Goal: Find contact information: Find contact information

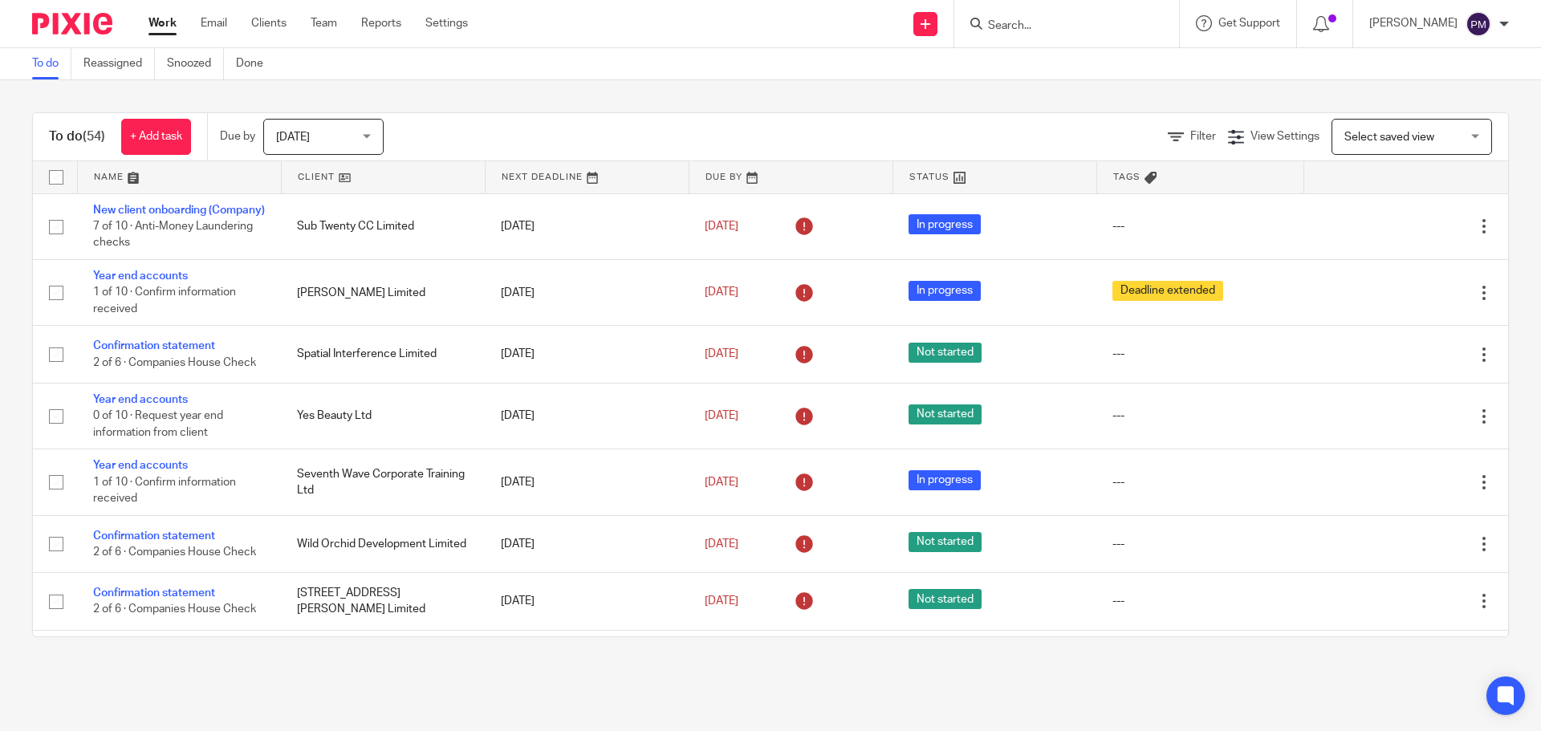
click at [1054, 22] on input "Search" at bounding box center [1058, 26] width 144 height 14
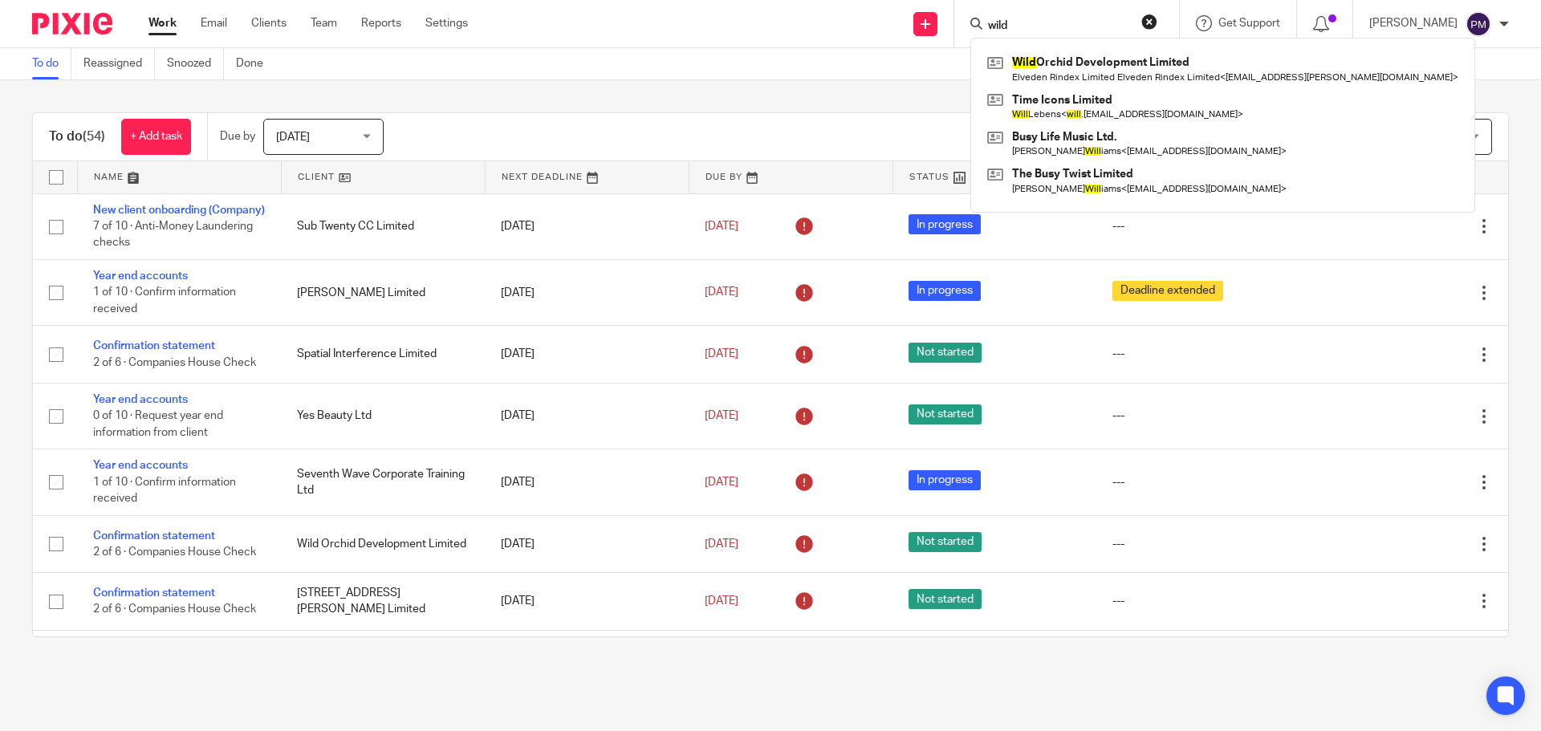
type input "wild"
click button "submit" at bounding box center [0, 0] width 0 height 0
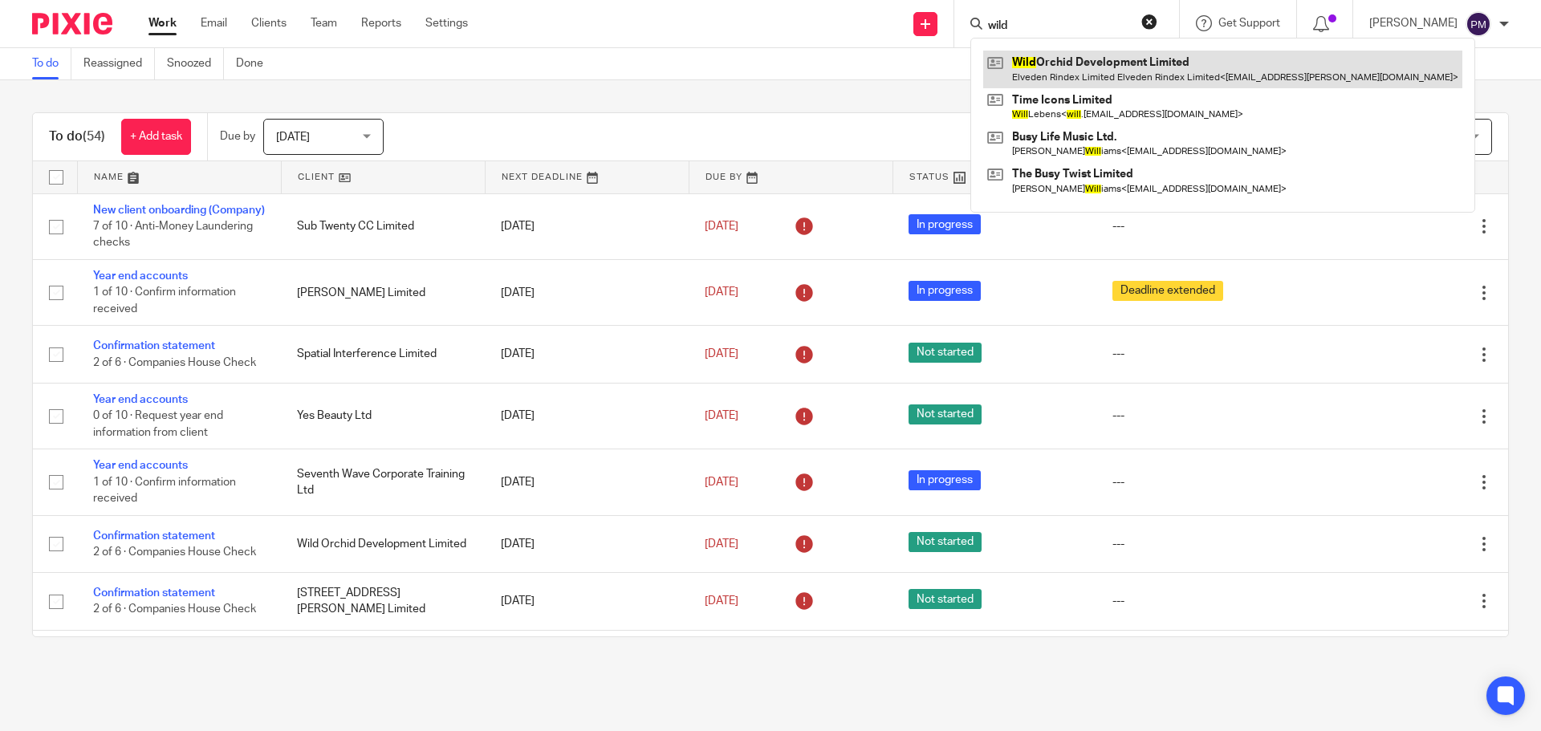
click at [1074, 61] on link at bounding box center [1222, 69] width 479 height 37
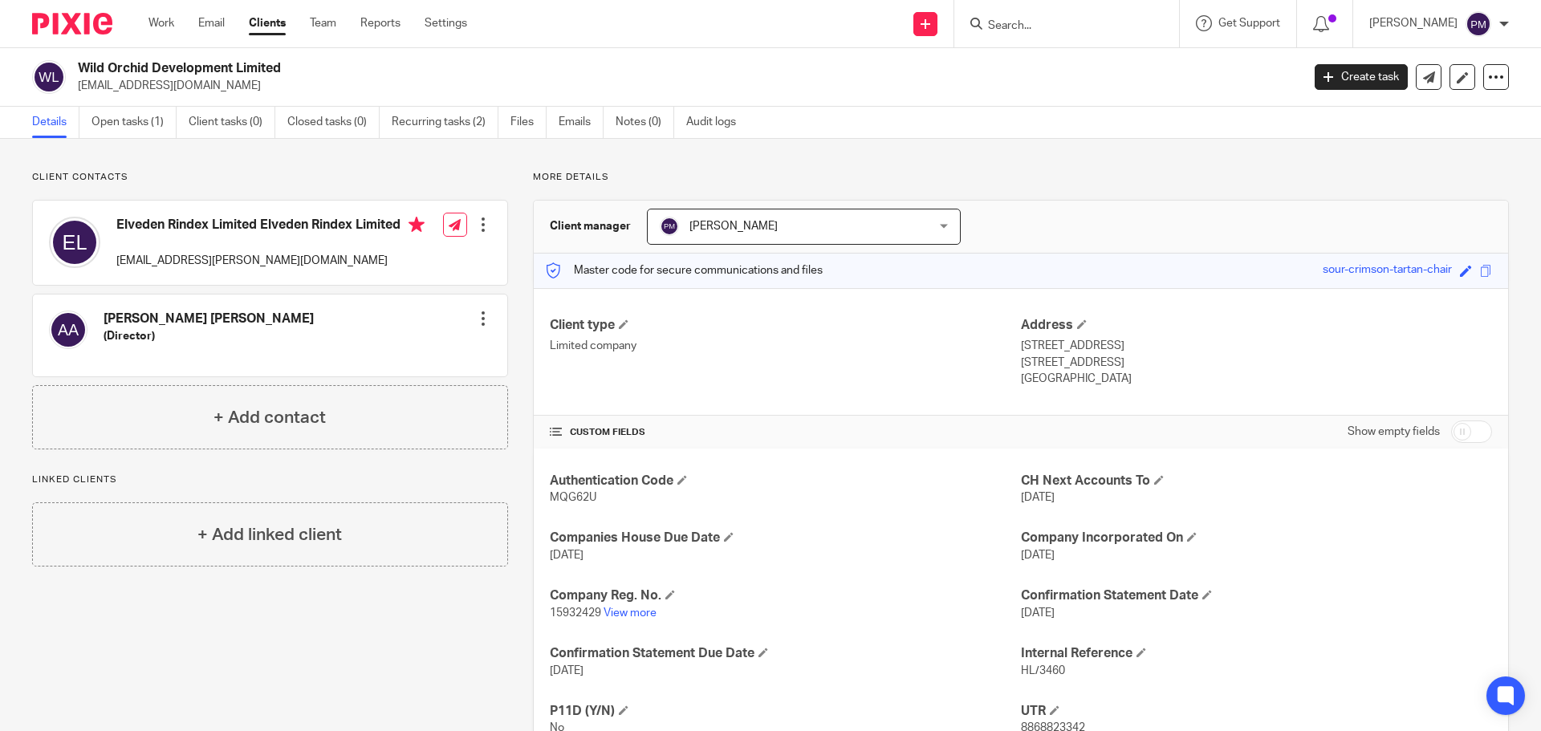
drag, startPoint x: 282, startPoint y: 69, endPoint x: 71, endPoint y: 67, distance: 211.1
click at [71, 67] on div "Wild Orchid Development Limited nnamdi.nwizu@comerciopartners.com" at bounding box center [661, 77] width 1258 height 34
copy div "Wild Orchid Development Limited"
drag, startPoint x: 298, startPoint y: 259, endPoint x: 108, endPoint y: 260, distance: 190.2
click at [108, 260] on div "Elveden Rindex Limited Elveden Rindex Limited nosa.ogbebor@elvedencapital.com" at bounding box center [237, 243] width 376 height 68
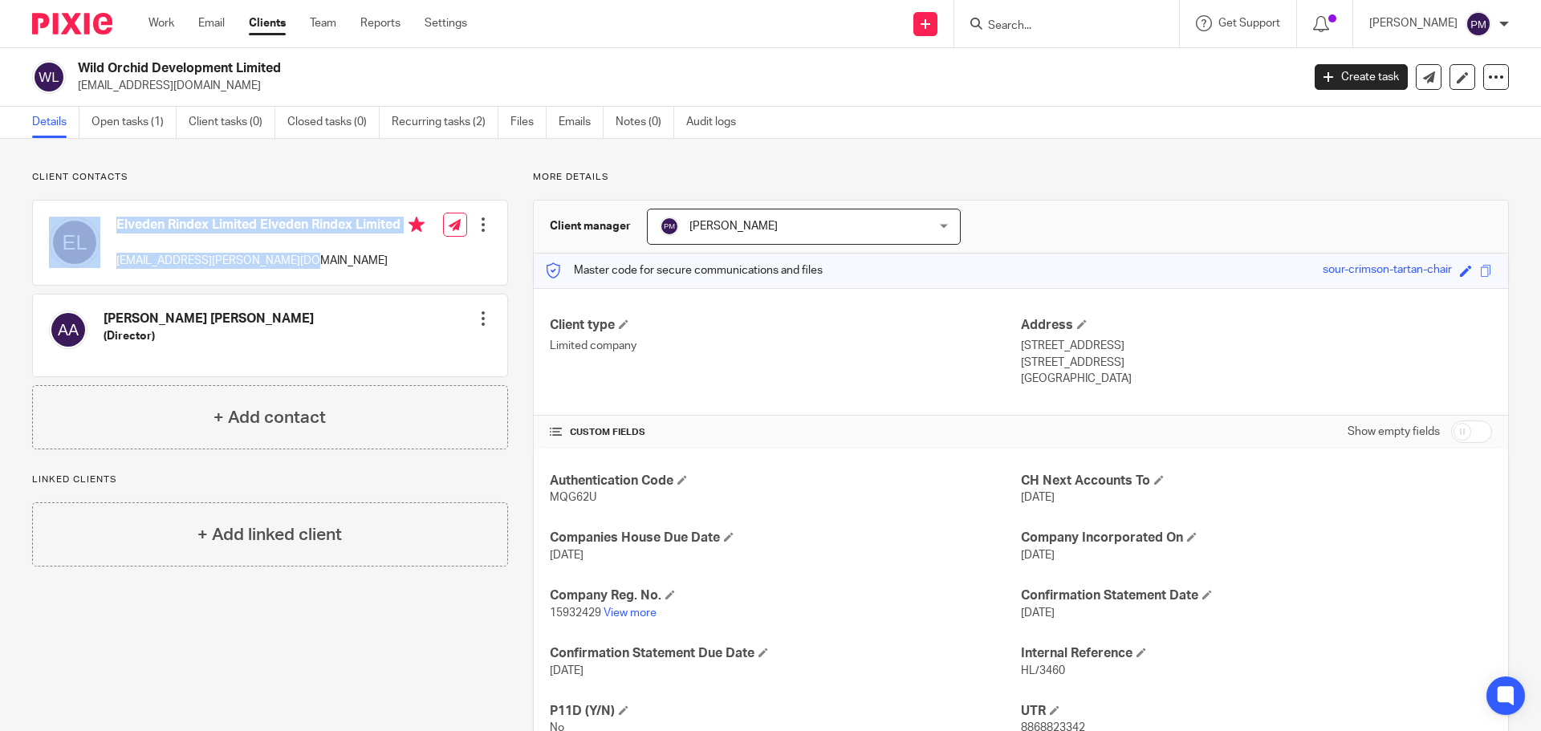
copy div "Elveden Rindex Limited Elveden Rindex Limited nosa.ogbebor@elvedencapital.com"
click at [314, 270] on div "Elveden Rindex Limited Elveden Rindex Limited nosa.ogbebor@elvedencapital.com" at bounding box center [237, 243] width 376 height 68
drag, startPoint x: 302, startPoint y: 260, endPoint x: 111, endPoint y: 259, distance: 191.0
click at [111, 259] on div "Elveden Rindex Limited Elveden Rindex Limited nosa.ogbebor@elvedencapital.com" at bounding box center [237, 243] width 376 height 68
copy p "[EMAIL_ADDRESS][PERSON_NAME][DOMAIN_NAME]"
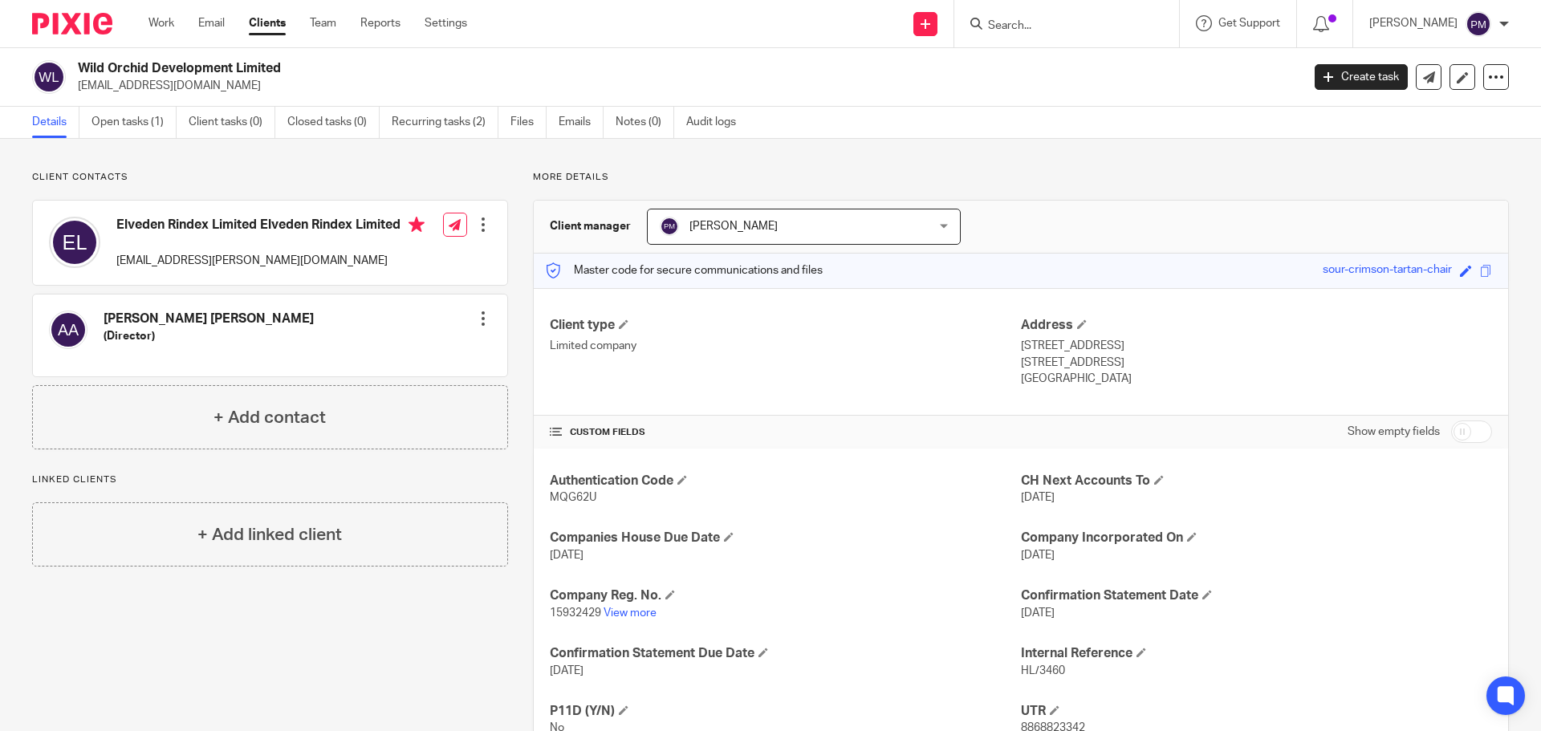
click at [263, 325] on div "Akindele Martins Afolabi (Director) Edit contact Create client from contact Exp…" at bounding box center [270, 336] width 474 height 82
drag, startPoint x: 265, startPoint y: 312, endPoint x: 101, endPoint y: 315, distance: 163.7
click at [101, 315] on div "Akindele Martins Afolabi (Director) Edit contact Create client from contact Exp…" at bounding box center [270, 336] width 474 height 82
copy h4 "Akindele Martins Afolabi"
click at [152, 360] on div "Akindele Martins Afolabi (Director)" at bounding box center [209, 336] width 210 height 50
